Goal: Information Seeking & Learning: Learn about a topic

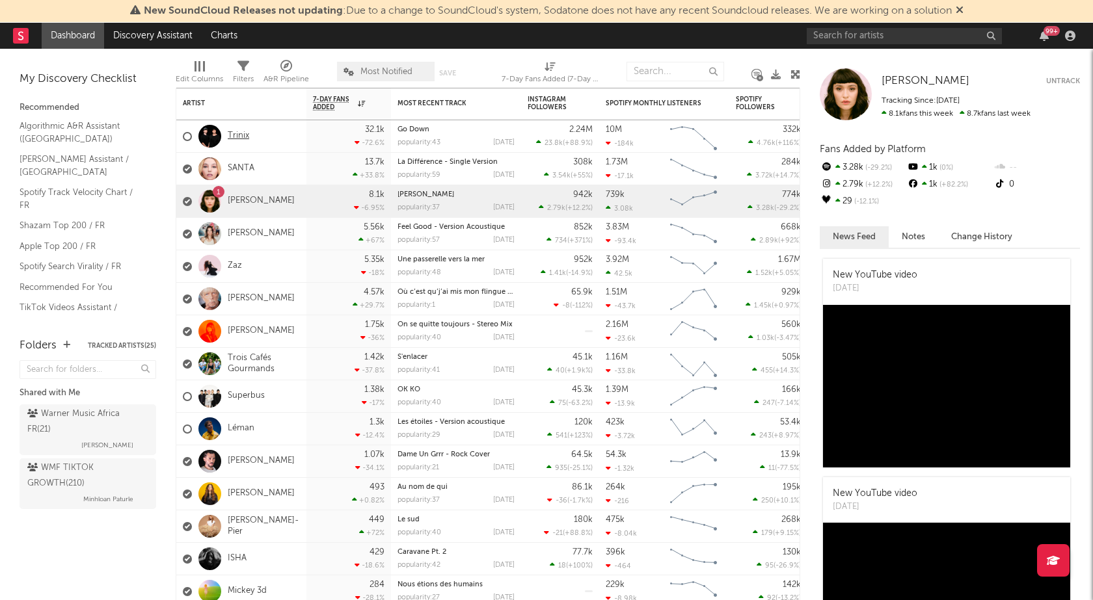
click at [242, 135] on link "Trinix" at bounding box center [238, 136] width 21 height 11
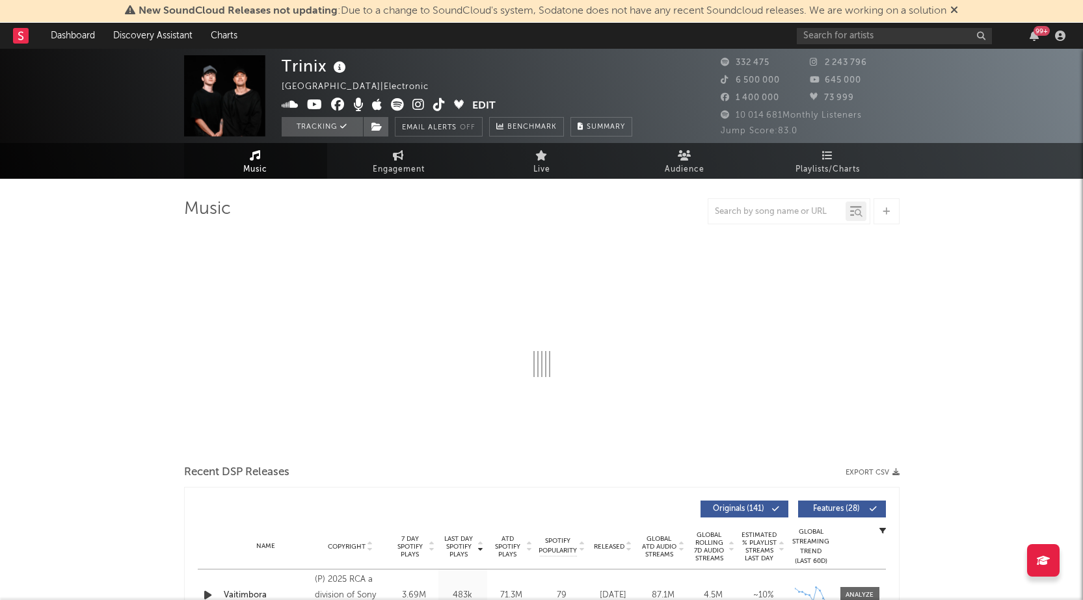
select select "6m"
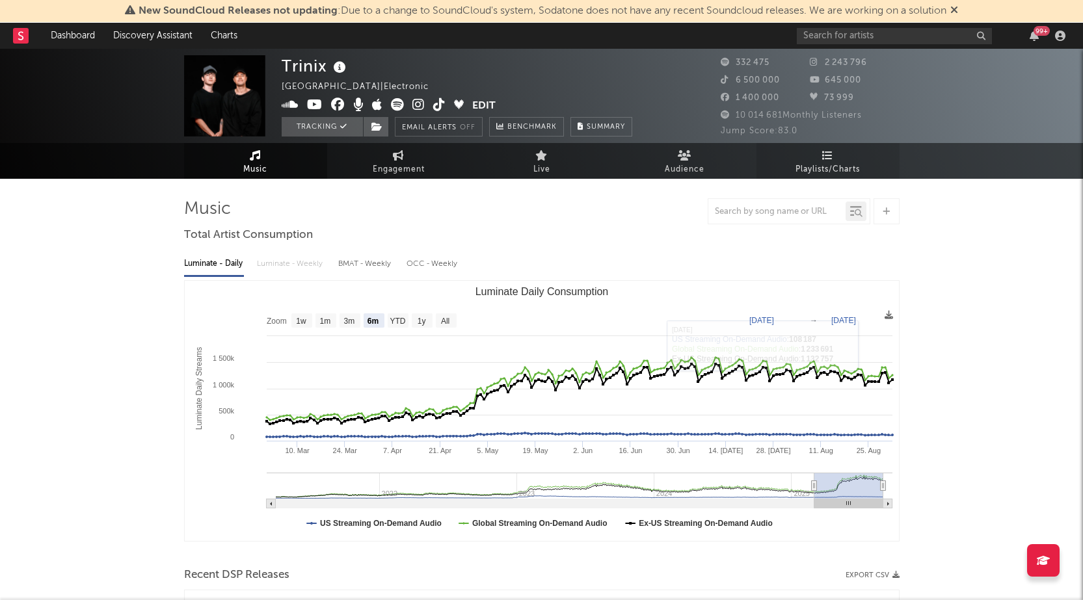
click at [817, 166] on span "Playlists/Charts" at bounding box center [827, 170] width 64 height 16
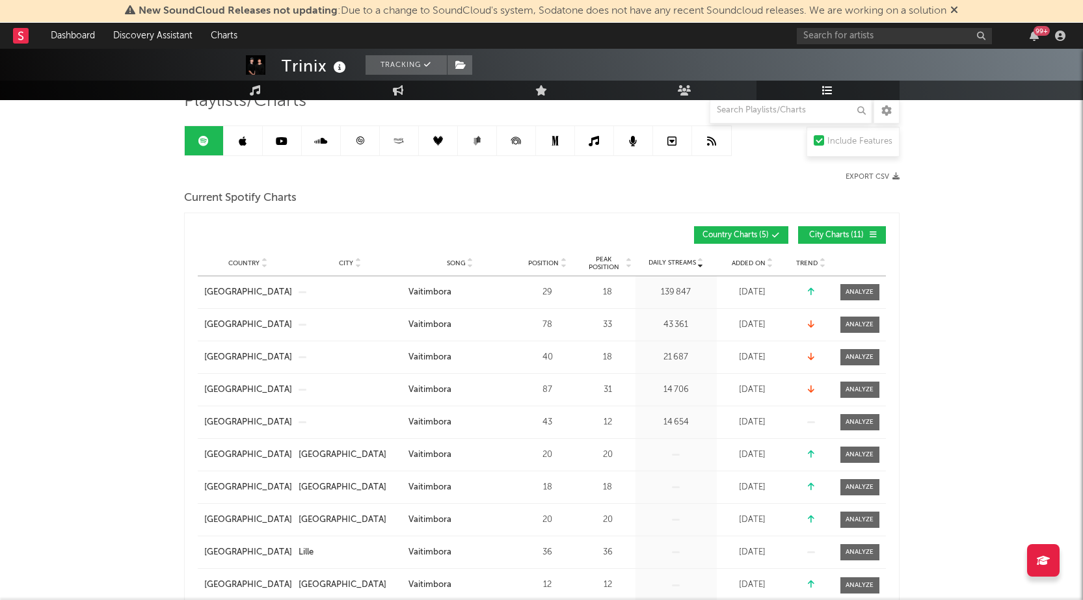
scroll to position [130, 0]
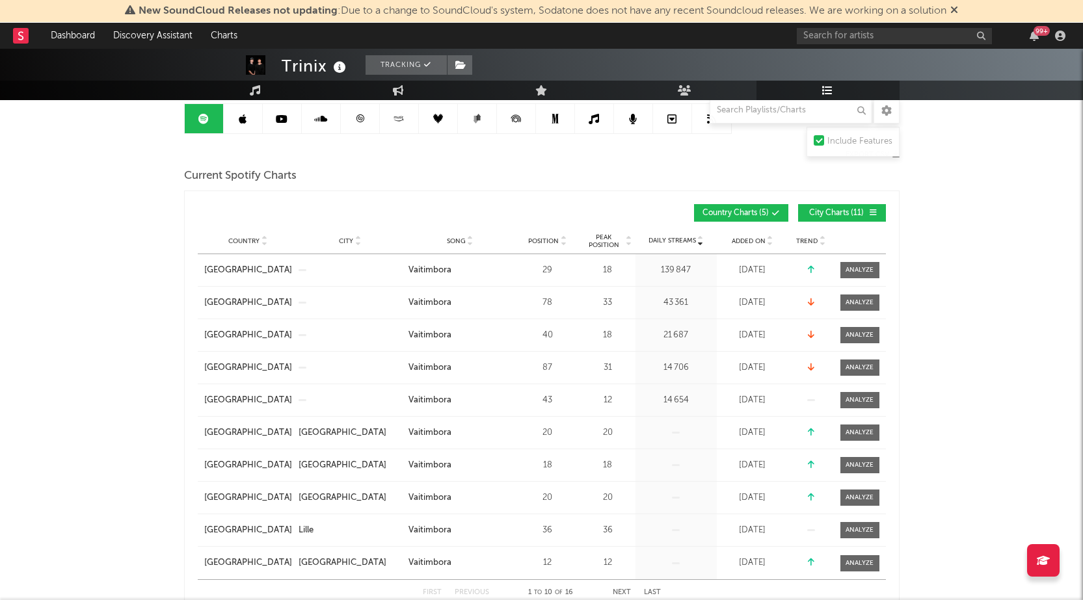
click at [743, 238] on span "Added On" at bounding box center [749, 241] width 34 height 8
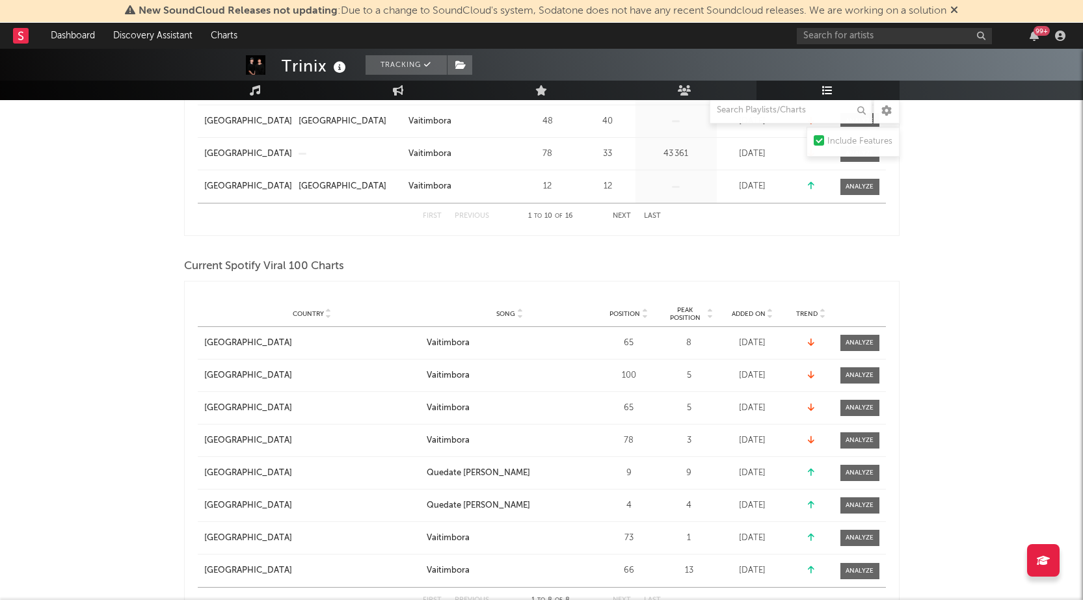
scroll to position [585, 0]
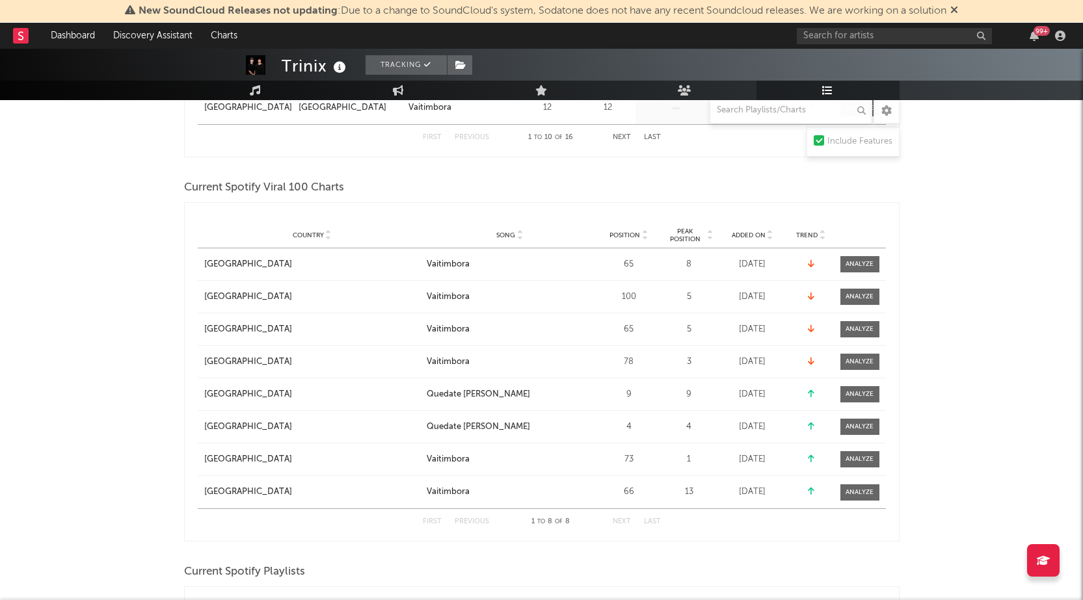
click at [743, 238] on span "Added On" at bounding box center [749, 236] width 34 height 8
click at [743, 235] on span "Added On" at bounding box center [749, 236] width 34 height 8
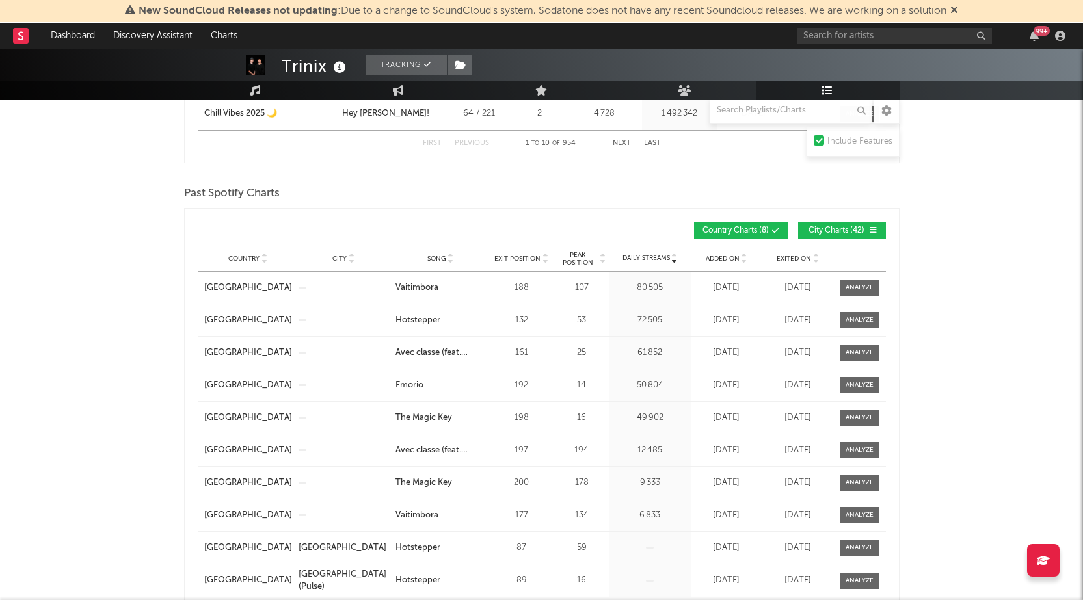
scroll to position [1886, 0]
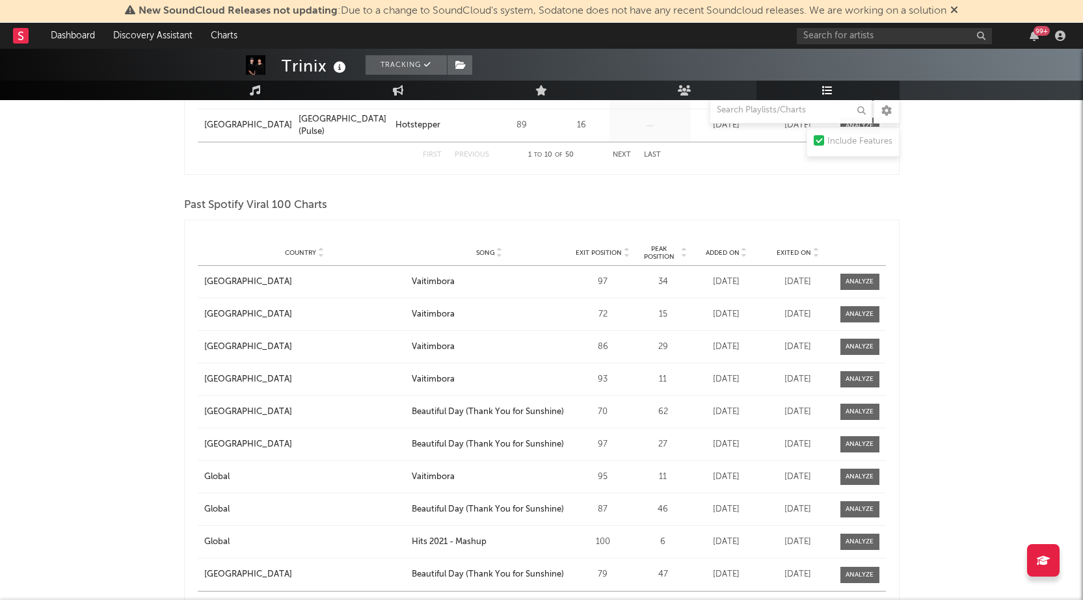
click at [793, 249] on span "Exited On" at bounding box center [794, 253] width 34 height 8
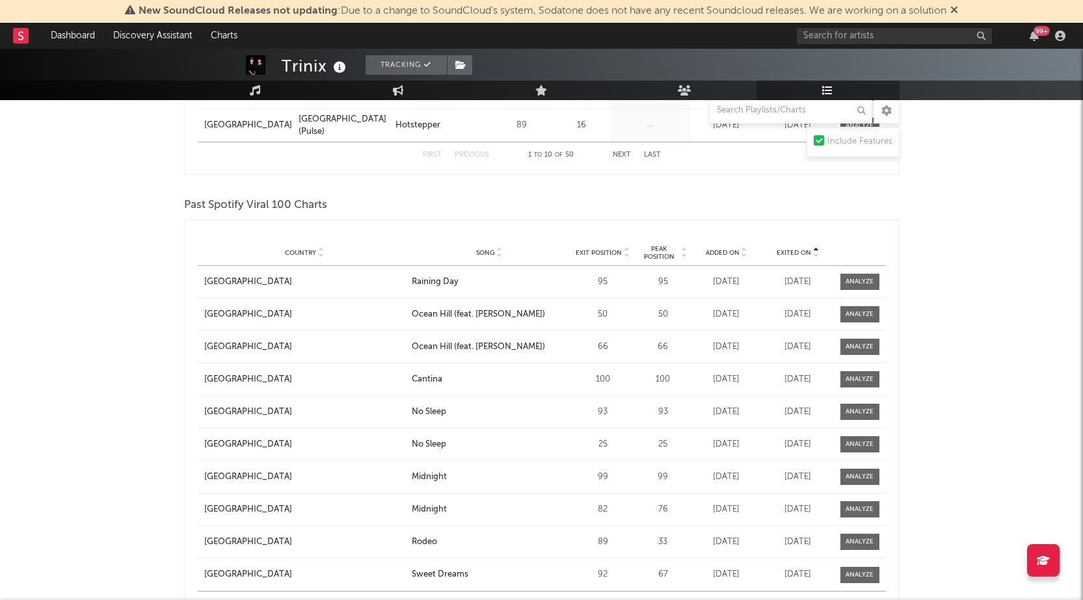
click at [793, 249] on span "Exited On" at bounding box center [794, 253] width 34 height 8
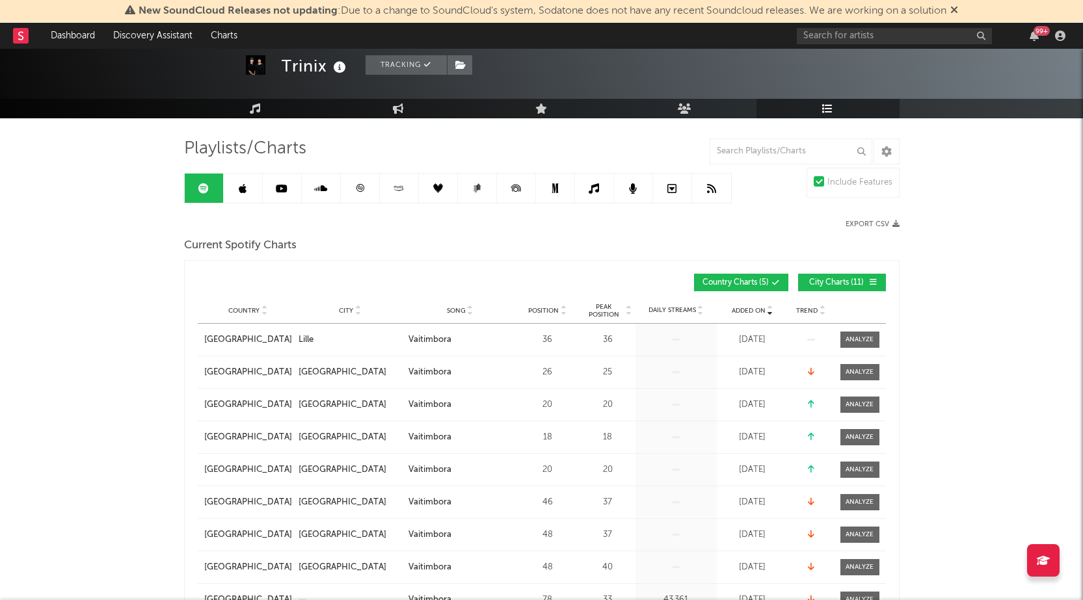
scroll to position [0, 0]
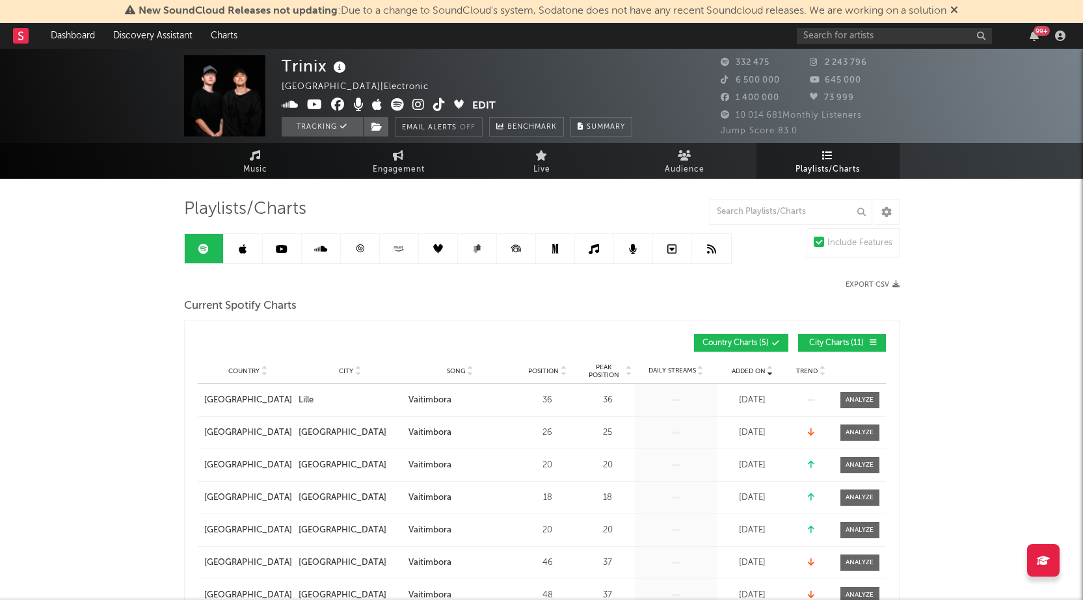
click at [235, 256] on link at bounding box center [243, 248] width 39 height 29
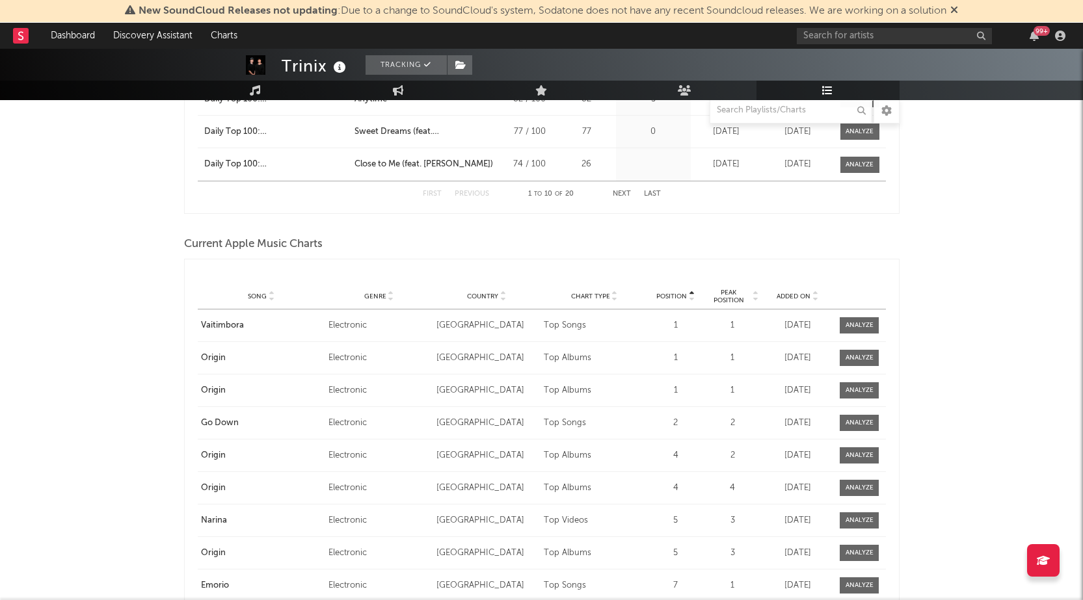
scroll to position [1756, 0]
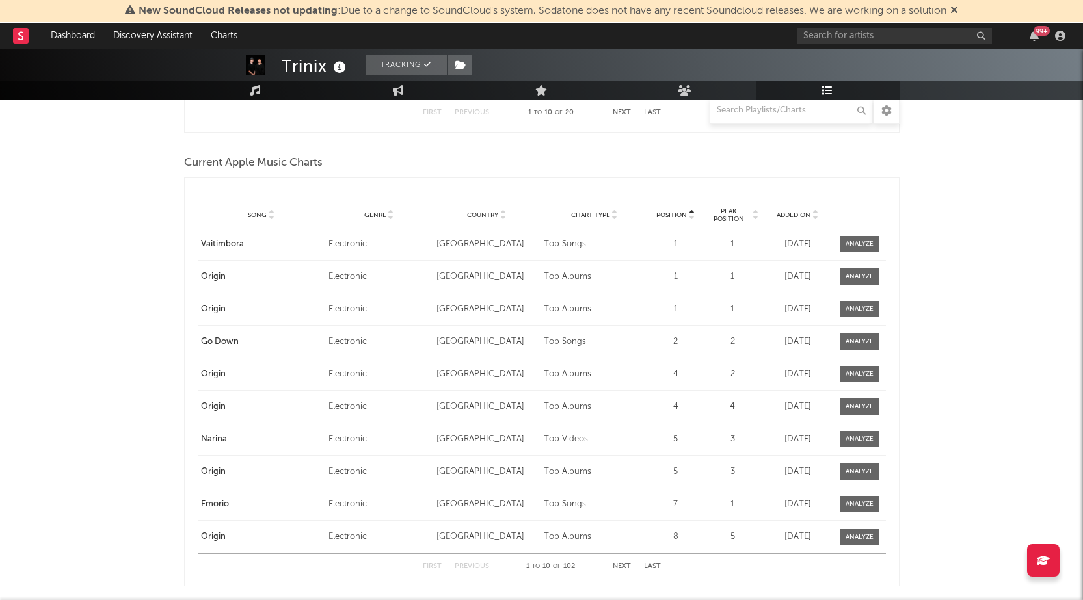
click at [784, 210] on div "Added On" at bounding box center [797, 215] width 65 height 10
click at [786, 213] on span "Added On" at bounding box center [794, 215] width 34 height 8
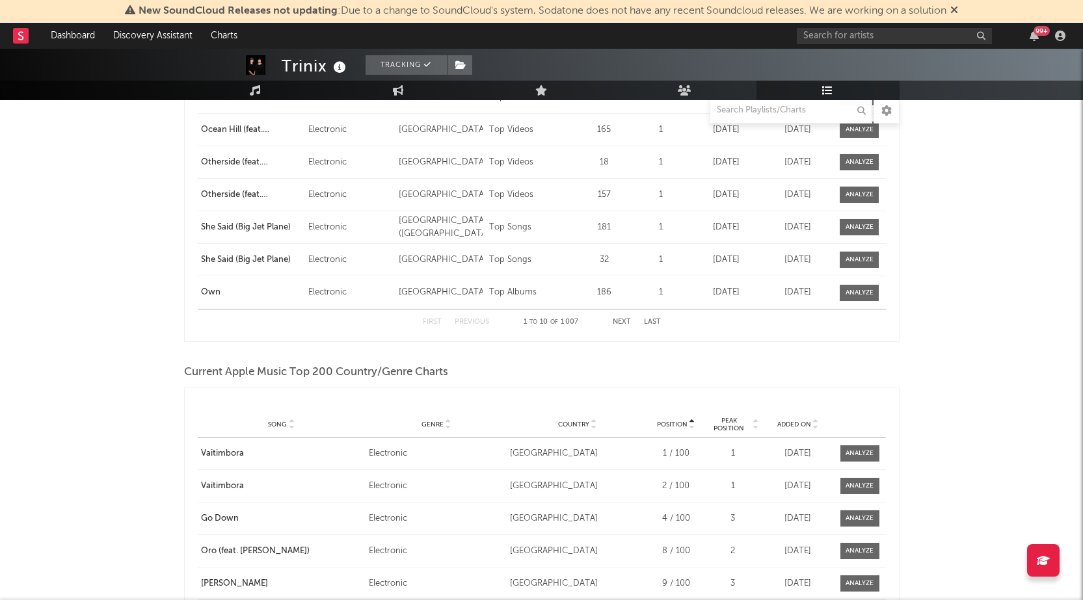
scroll to position [2601, 0]
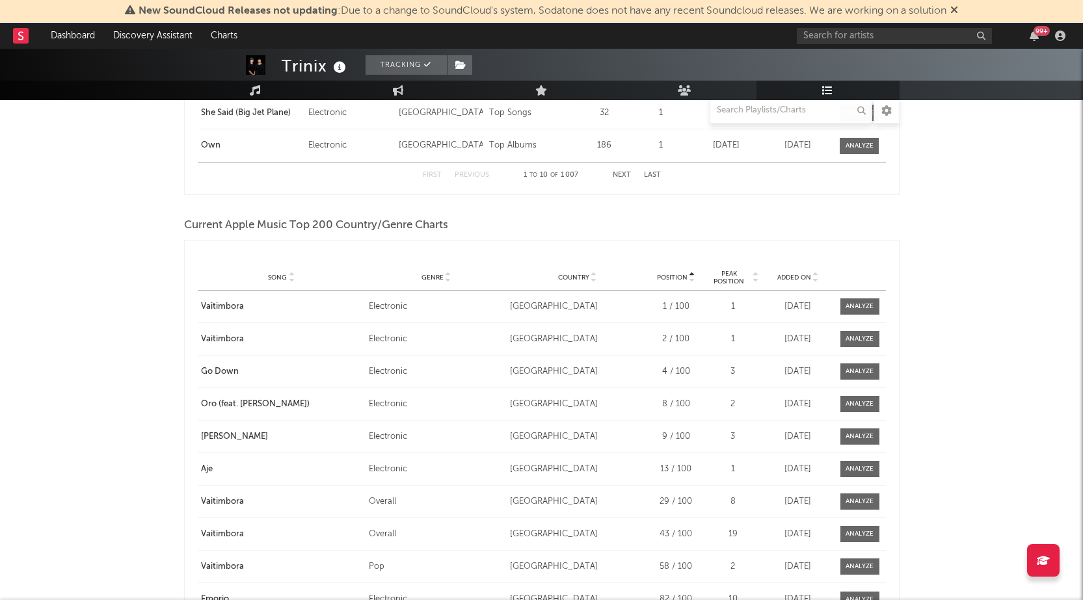
click at [788, 276] on span "Added On" at bounding box center [794, 278] width 34 height 8
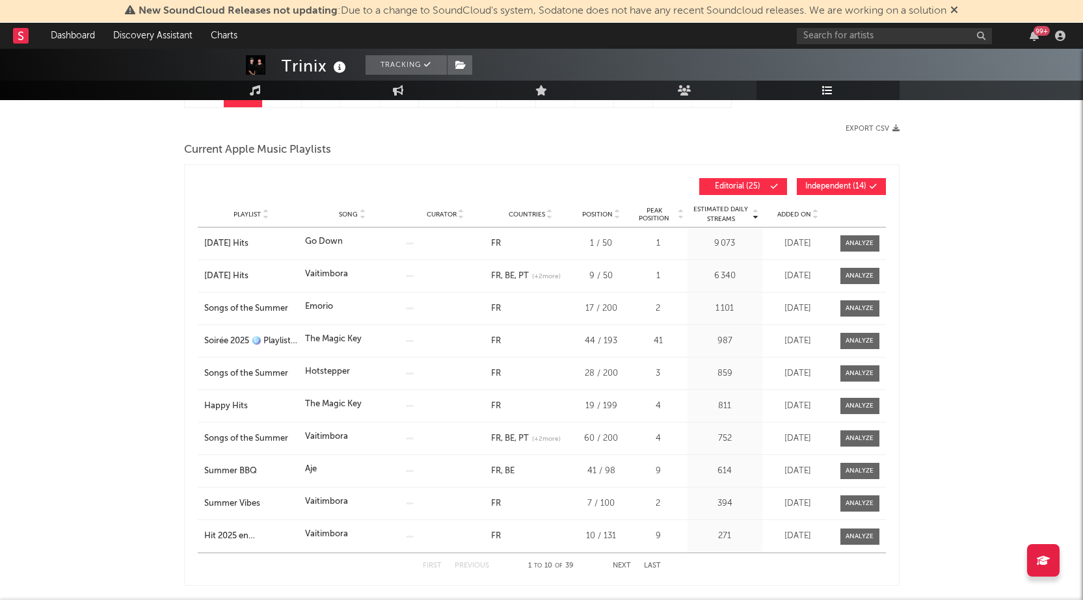
scroll to position [65, 0]
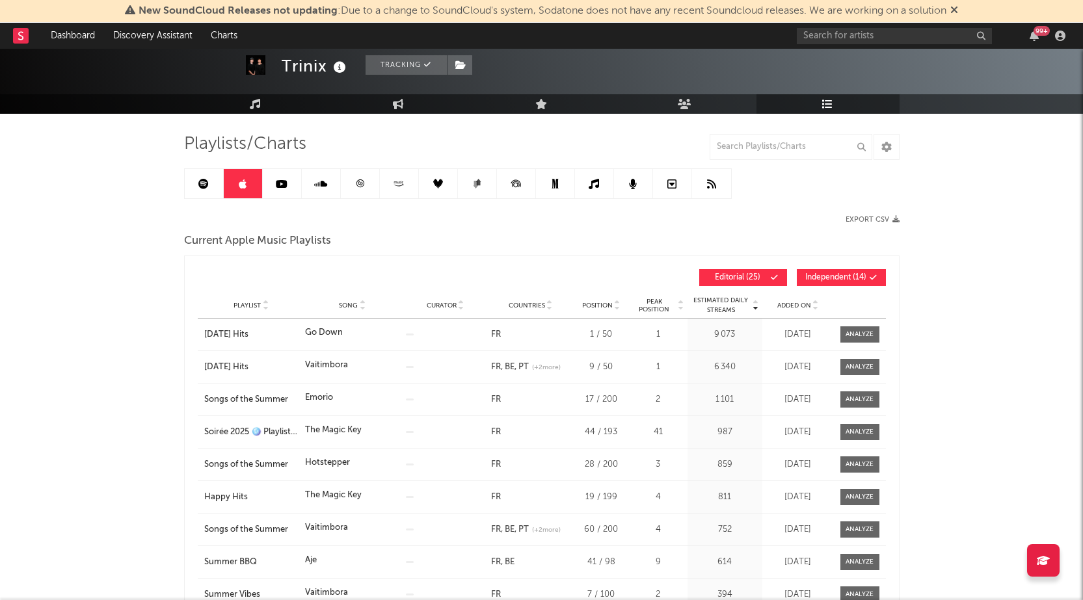
click at [357, 192] on link at bounding box center [360, 183] width 39 height 29
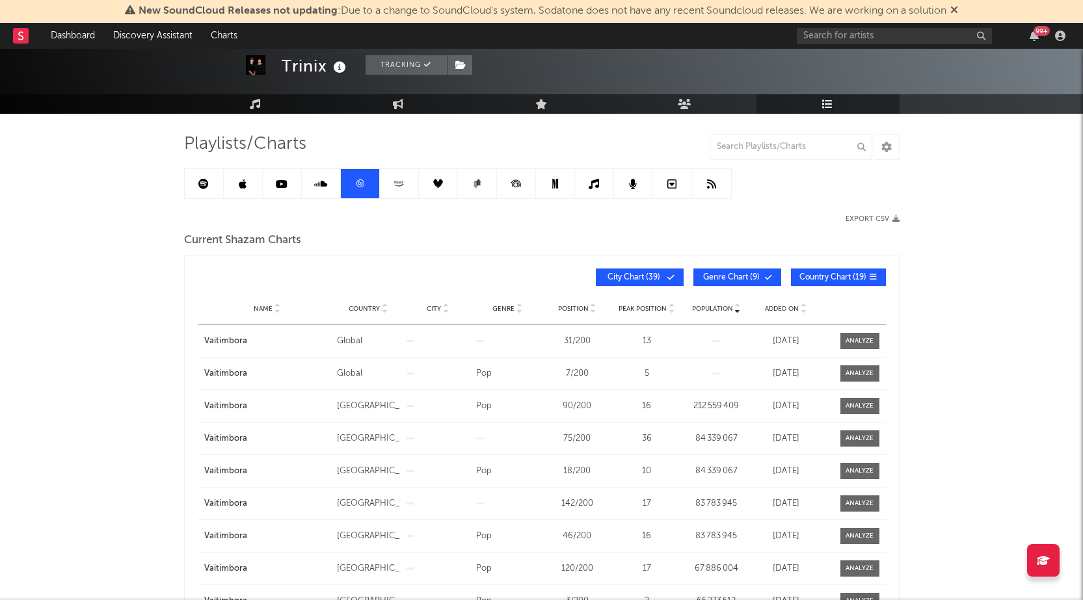
click at [774, 314] on div "Name Country City Genre Position Peak Position Population Added On Exit Date" at bounding box center [542, 309] width 688 height 33
click at [775, 312] on div "Added On" at bounding box center [785, 309] width 63 height 10
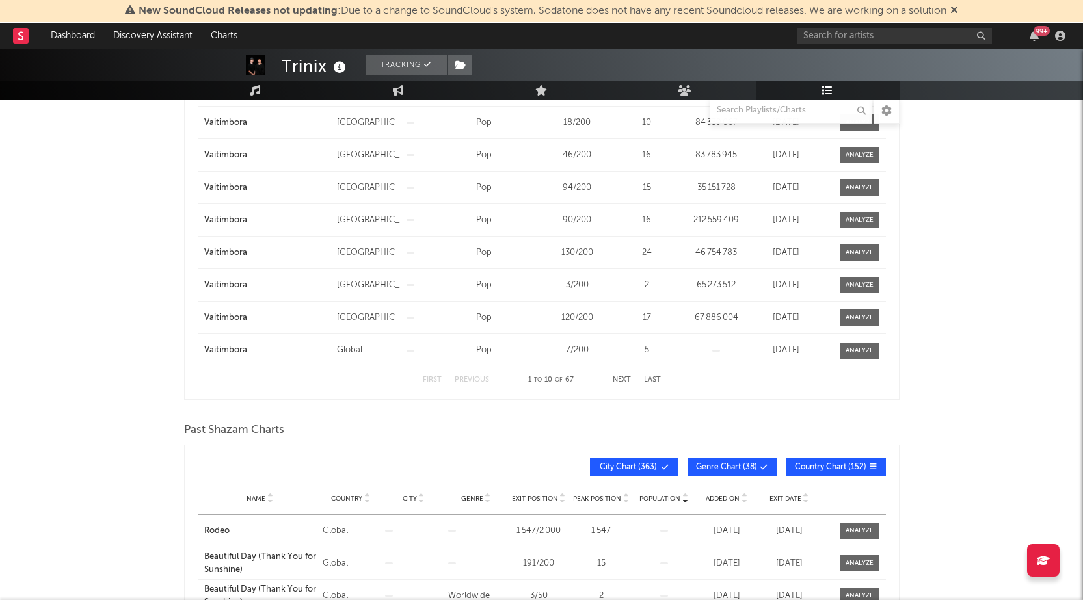
scroll to position [520, 0]
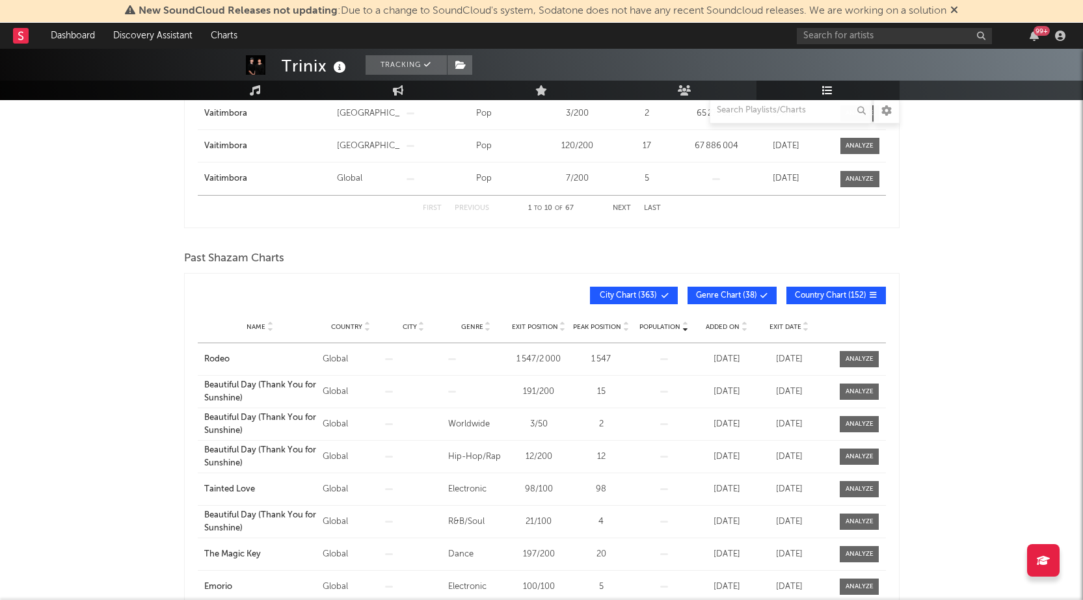
click at [715, 326] on span "Added On" at bounding box center [723, 327] width 34 height 8
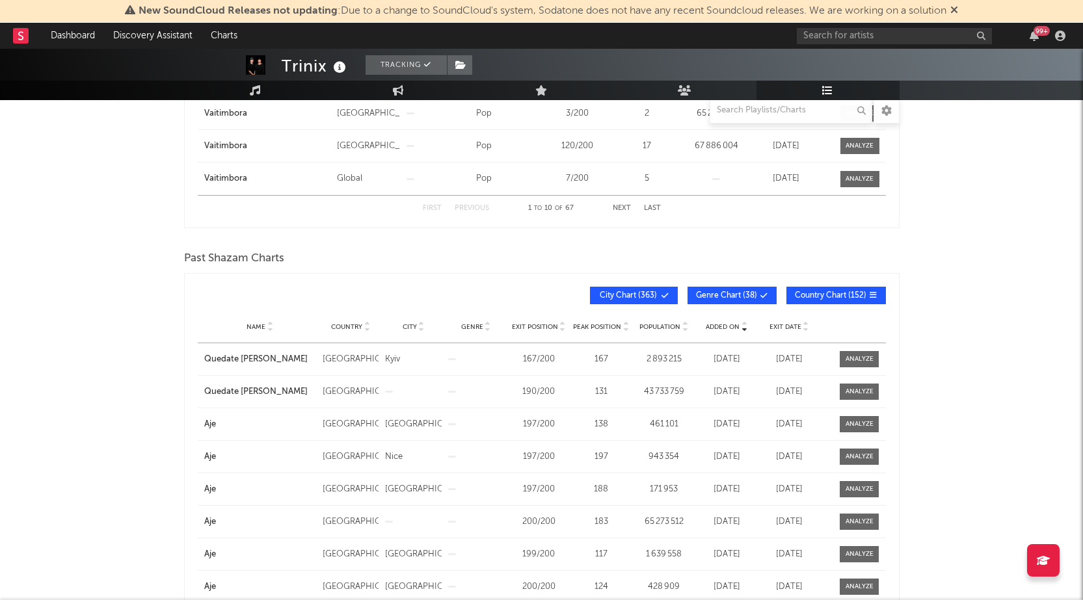
click at [715, 326] on span "Added On" at bounding box center [723, 327] width 34 height 8
click at [720, 327] on span "Added On" at bounding box center [723, 327] width 34 height 8
click at [788, 328] on span "Exit Date" at bounding box center [785, 327] width 32 height 8
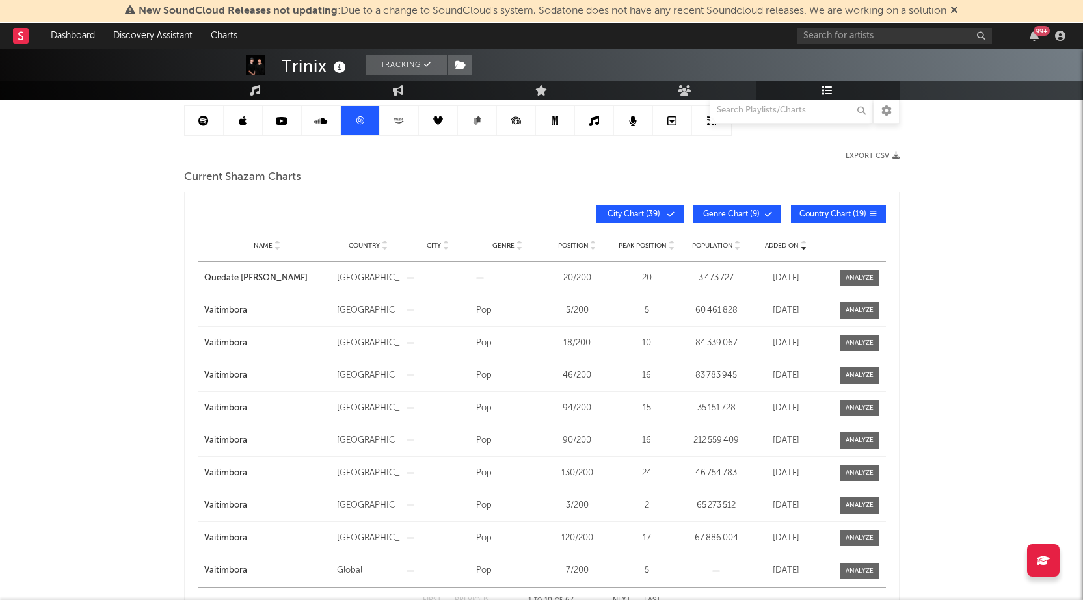
scroll to position [130, 0]
